Goal: Contribute content

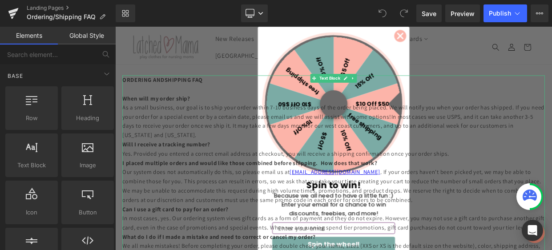
scroll to position [2, 0]
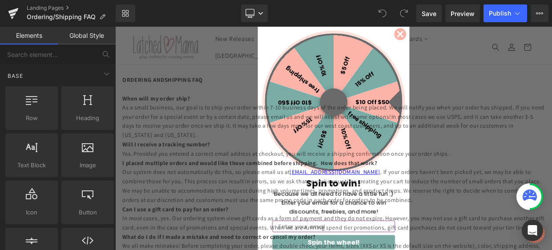
click at [465, 38] on icon "Close dialog" at bounding box center [467, 36] width 6 height 6
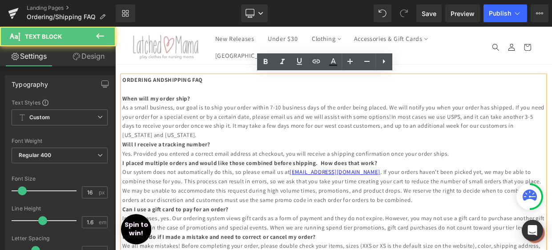
click at [126, 128] on p "As a small business, our goal is to ship your order within 7-10 business days o…" at bounding box center [384, 143] width 521 height 45
click at [125, 129] on p "As a small business, our goal is to ship your order within 7-10 business days o…" at bounding box center [384, 143] width 521 height 45
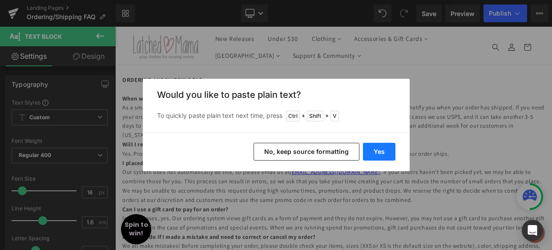
click at [366, 150] on button "Yes" at bounding box center [379, 152] width 32 height 18
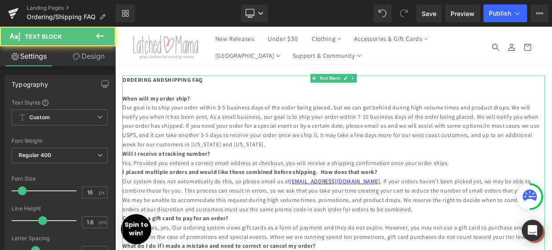
click at [129, 128] on p "Our goal is to ship your order within 3-5 business days of the order being plac…" at bounding box center [384, 149] width 521 height 57
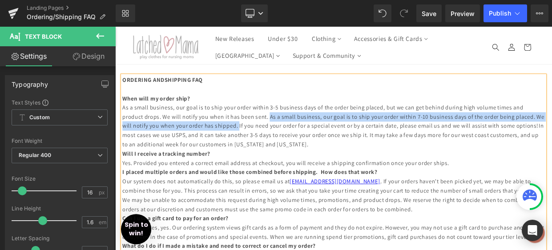
drag, startPoint x: 278, startPoint y: 139, endPoint x: 256, endPoint y: 147, distance: 23.7
click at [256, 147] on p "As a small business, our goal is to ship your order within 3-5 business days of…" at bounding box center [384, 149] width 521 height 57
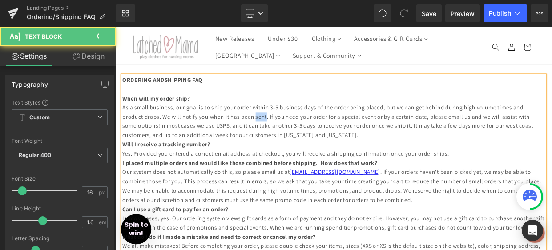
drag, startPoint x: 275, startPoint y: 141, endPoint x: 260, endPoint y: 141, distance: 14.7
click at [260, 141] on p "As a small business, our goal is to ship your order within 3-5 business days of…" at bounding box center [384, 143] width 521 height 45
click at [300, 141] on p "As a small business, our goal is to ship your order within 3-5 business days of…" at bounding box center [384, 143] width 521 height 45
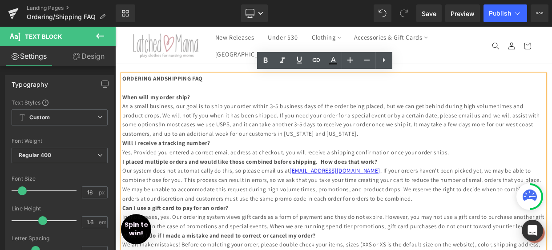
scroll to position [0, 0]
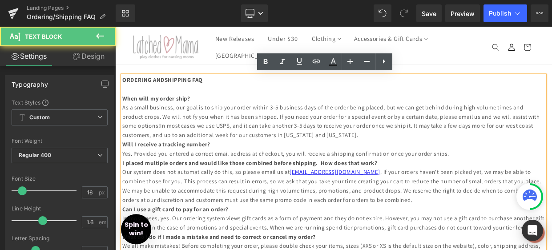
click at [389, 160] on p "As a small business, our goal is to ship your order within 3-5 business days of…" at bounding box center [384, 143] width 521 height 45
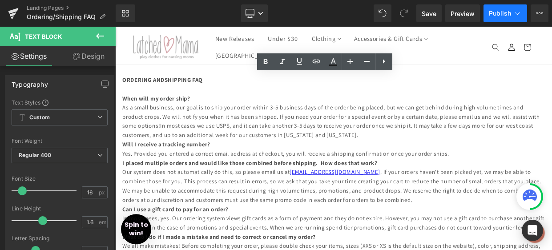
click at [499, 18] on button "Publish" at bounding box center [506, 13] width 44 height 18
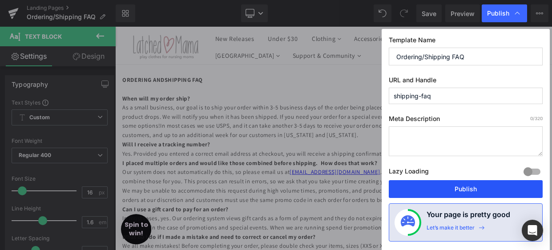
click at [467, 194] on button "Publish" at bounding box center [466, 189] width 154 height 18
